Goal: Information Seeking & Learning: Learn about a topic

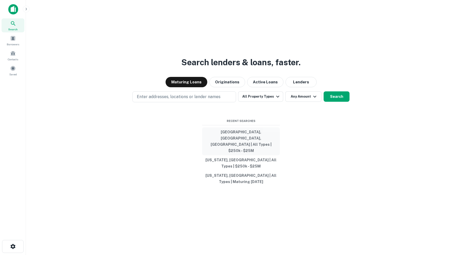
click at [246, 146] on button "[GEOGRAPHIC_DATA], [GEOGRAPHIC_DATA], [GEOGRAPHIC_DATA] | All Types | $250k - $…" at bounding box center [241, 142] width 78 height 28
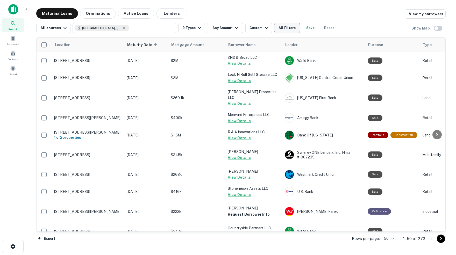
click at [293, 30] on button "All Filters" at bounding box center [287, 28] width 26 height 10
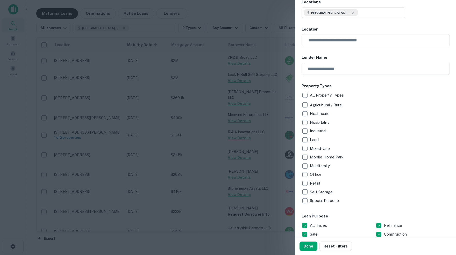
scroll to position [36, 0]
click at [333, 246] on button "Reset Filters" at bounding box center [336, 246] width 32 height 9
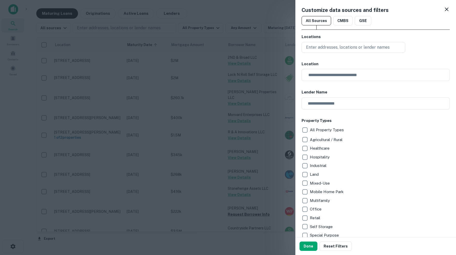
scroll to position [0, 0]
click at [446, 10] on icon at bounding box center [447, 10] width 4 height 4
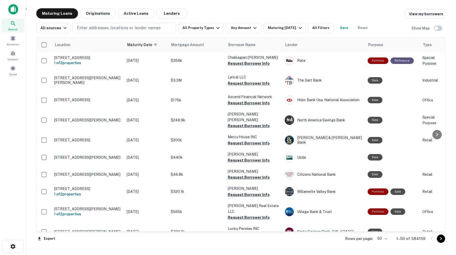
click at [8, 26] on div "Search" at bounding box center [13, 25] width 23 height 14
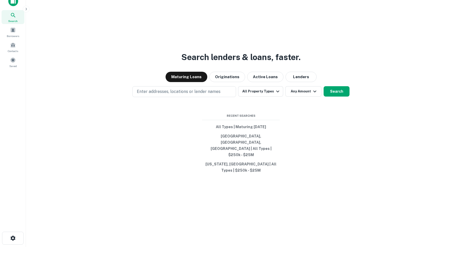
scroll to position [8, 0]
click at [255, 146] on button "[GEOGRAPHIC_DATA], [GEOGRAPHIC_DATA], [GEOGRAPHIC_DATA] | All Types | $250k - $…" at bounding box center [241, 146] width 78 height 28
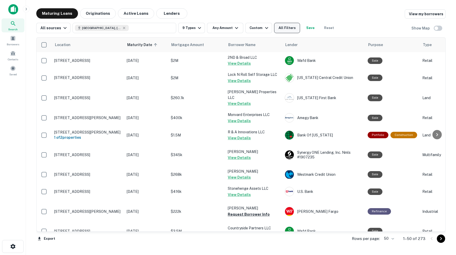
click at [295, 28] on button "All Filters" at bounding box center [287, 28] width 26 height 10
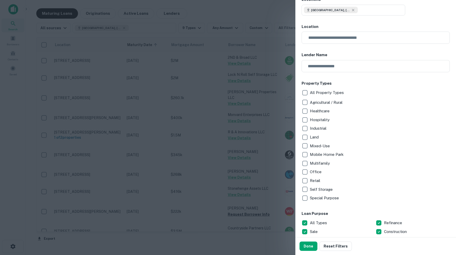
scroll to position [39, 0]
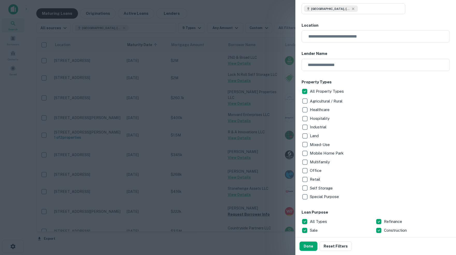
click at [368, 117] on div "Hospitality" at bounding box center [376, 118] width 148 height 9
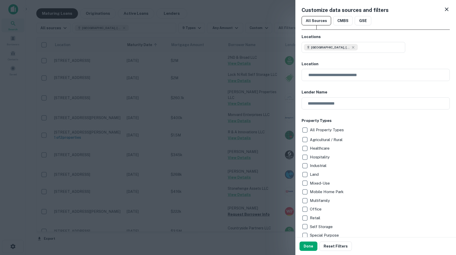
scroll to position [0, 0]
click at [446, 10] on icon at bounding box center [447, 10] width 4 height 4
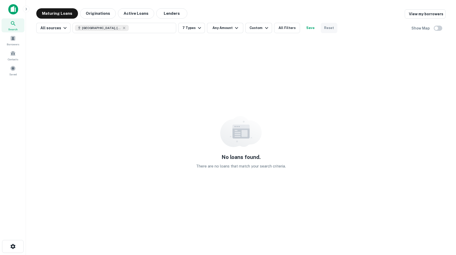
click at [332, 28] on button "Reset" at bounding box center [329, 28] width 17 height 10
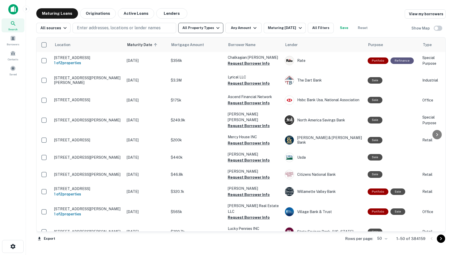
click at [219, 30] on icon "button" at bounding box center [218, 28] width 6 height 6
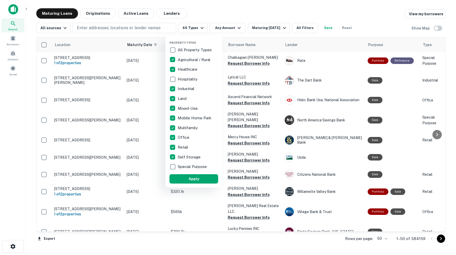
click at [203, 27] on div at bounding box center [228, 127] width 456 height 255
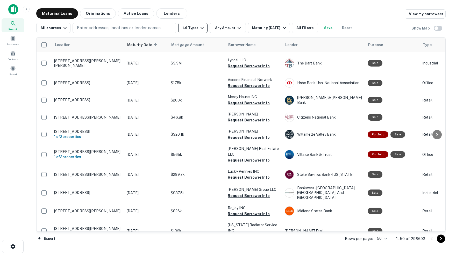
click at [203, 29] on icon "button" at bounding box center [202, 28] width 3 height 2
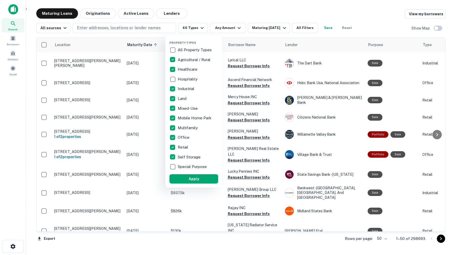
click at [241, 11] on div at bounding box center [228, 127] width 456 height 255
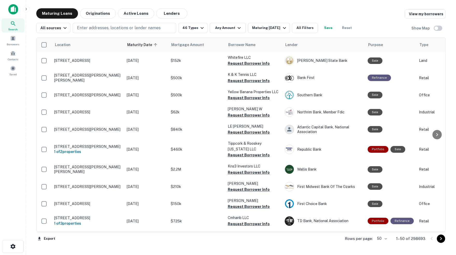
click at [13, 12] on img at bounding box center [13, 9] width 10 height 10
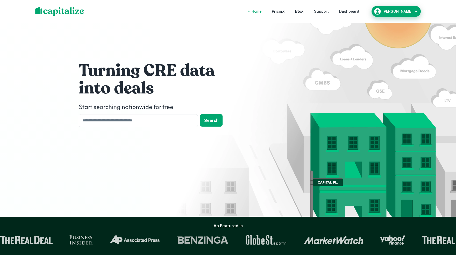
click at [415, 11] on icon "button" at bounding box center [416, 11] width 5 height 5
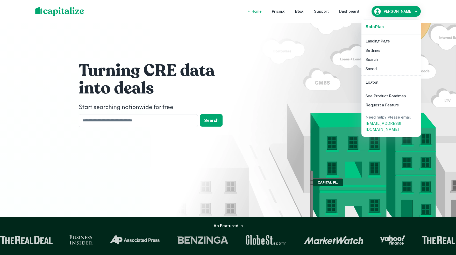
click at [374, 84] on li "Logout" at bounding box center [391, 82] width 55 height 9
